Goal: Use online tool/utility: Utilize a website feature to perform a specific function

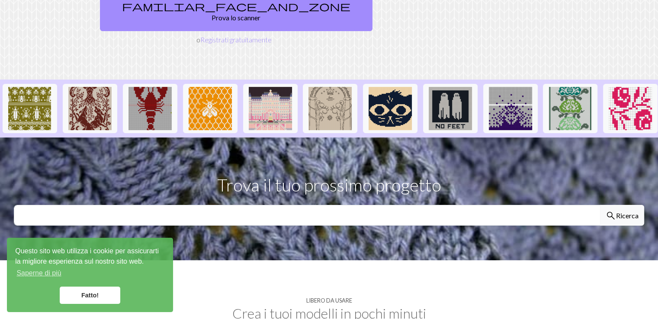
scroll to position [173, 0]
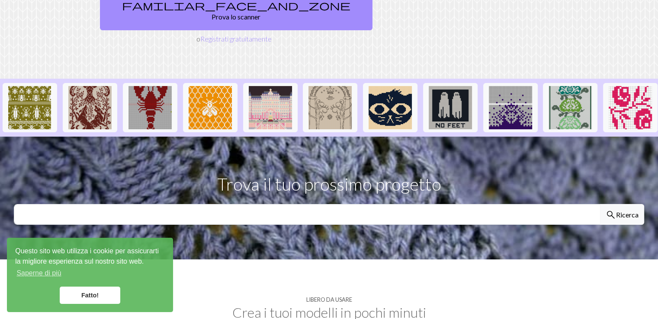
drag, startPoint x: 87, startPoint y: 297, endPoint x: 140, endPoint y: 279, distance: 56.0
click at [87, 297] on font "Fatto!" at bounding box center [89, 295] width 17 height 7
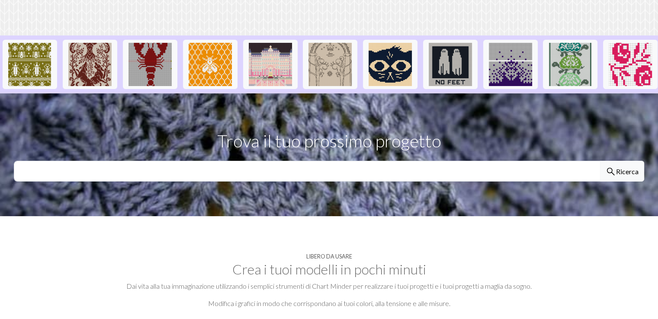
scroll to position [216, 0]
click at [37, 161] on input "text" at bounding box center [307, 171] width 587 height 21
type input "poncho"
click at [600, 161] on button "search Ricerca" at bounding box center [622, 171] width 44 height 21
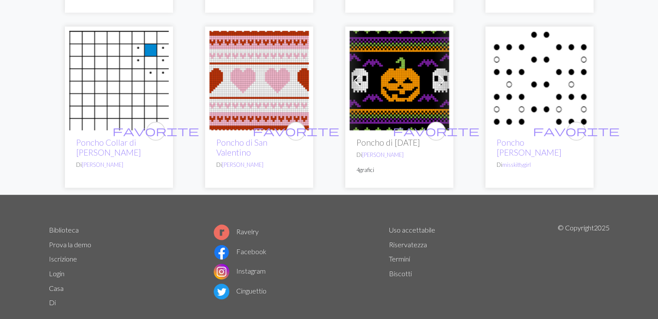
scroll to position [1511, 0]
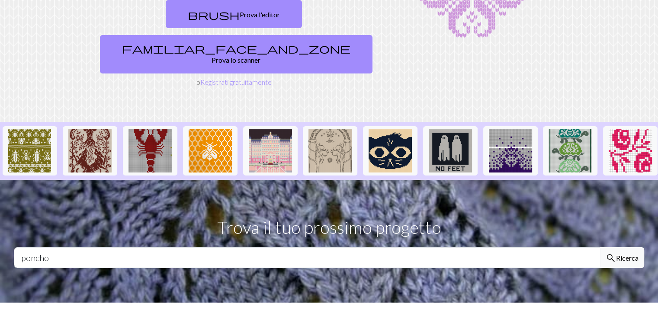
scroll to position [130, 0]
click at [147, 129] on img at bounding box center [149, 150] width 43 height 43
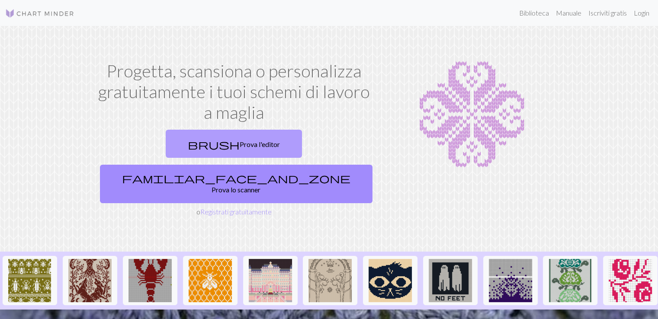
click at [240, 145] on font "Prova l'editor" at bounding box center [260, 144] width 40 height 8
